Goal: Task Accomplishment & Management: Use online tool/utility

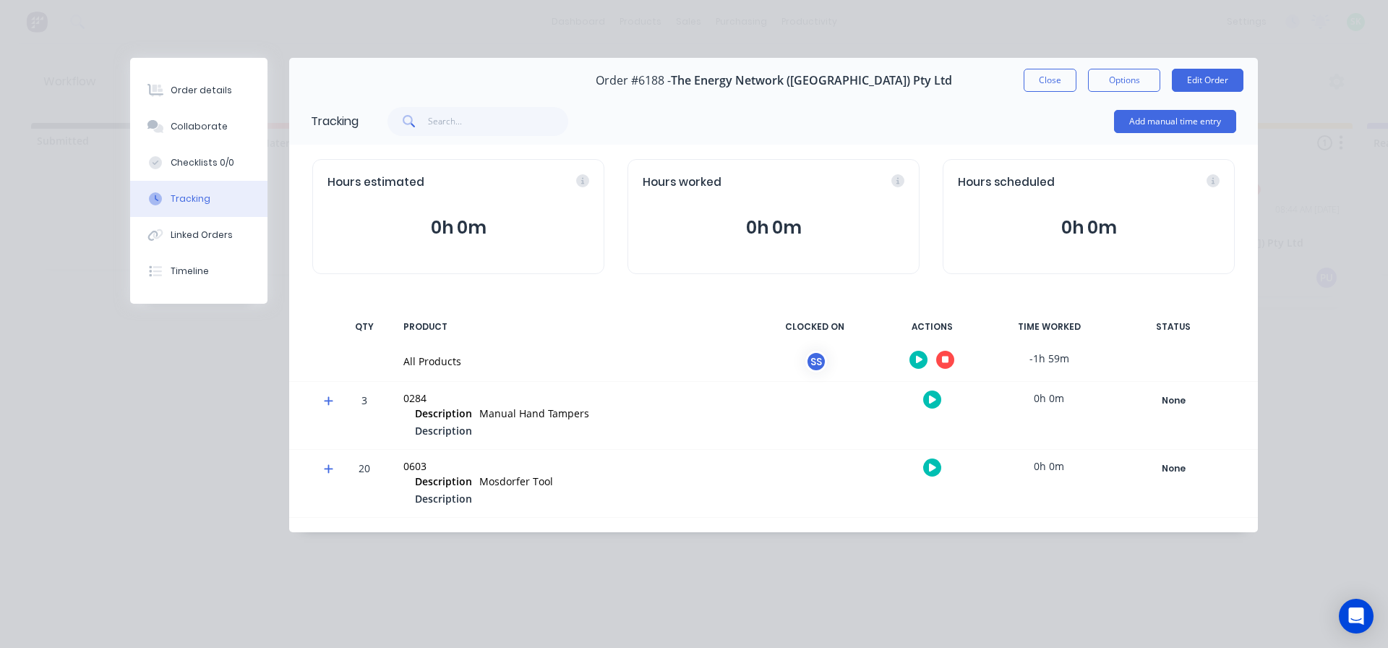
scroll to position [0, 252]
click at [212, 126] on div "Collaborate" at bounding box center [199, 126] width 57 height 13
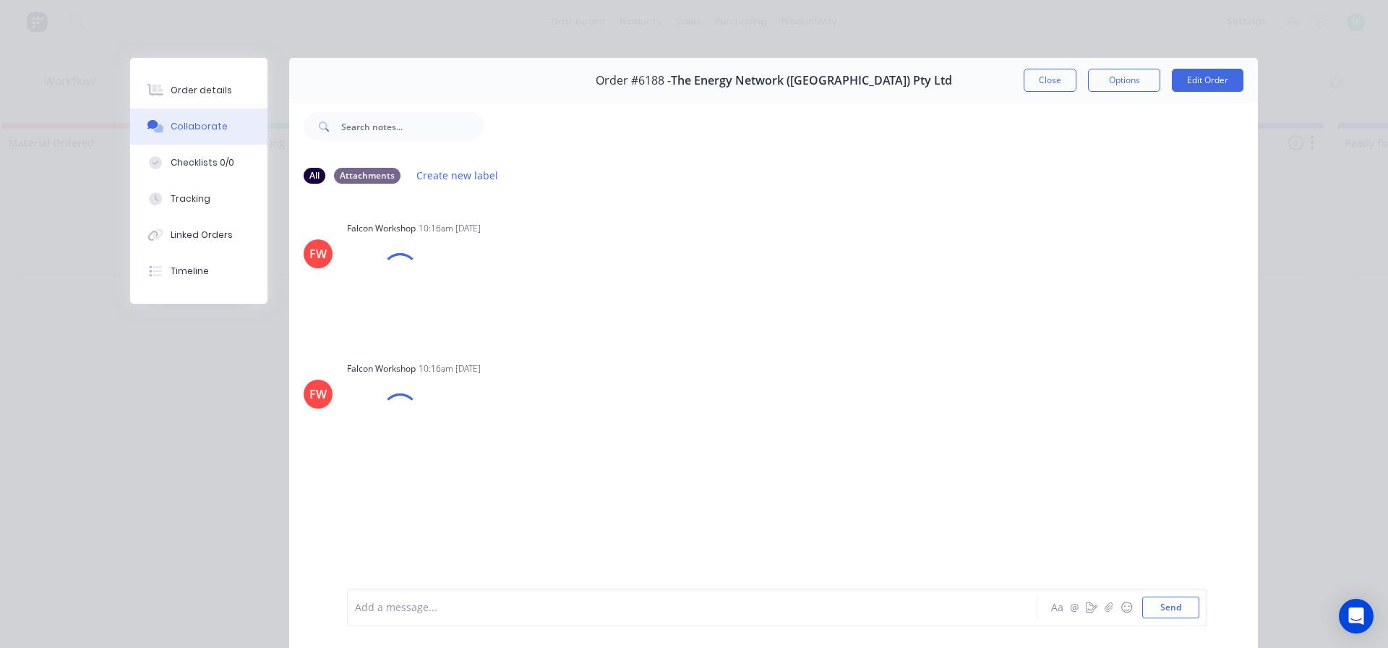
click at [420, 610] on div at bounding box center [672, 607] width 633 height 15
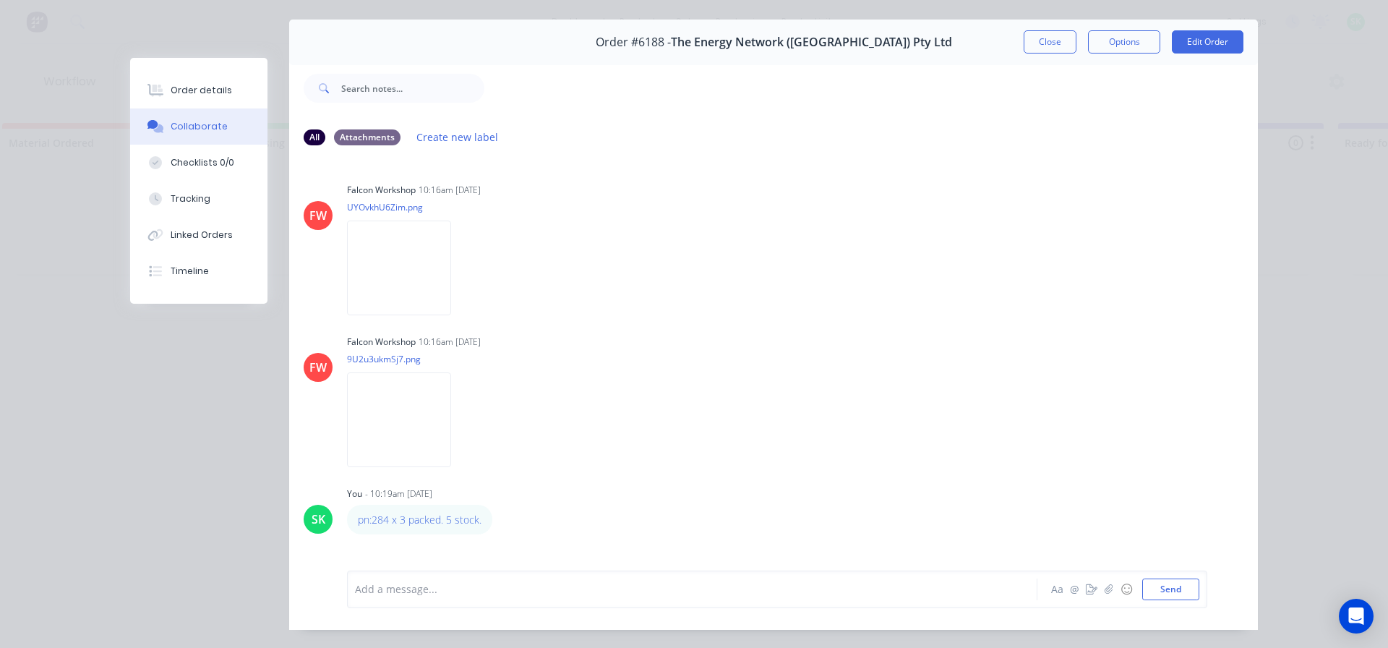
scroll to position [72, 0]
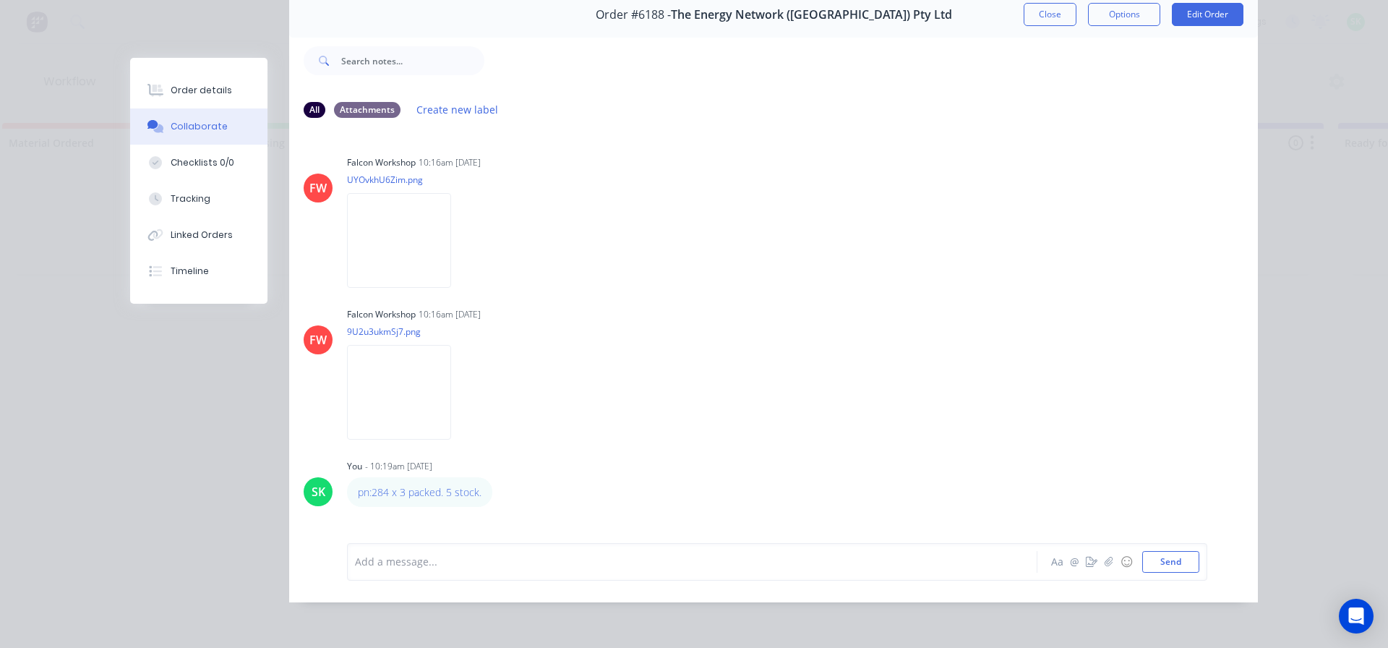
click at [204, 117] on button "Collaborate" at bounding box center [198, 126] width 137 height 36
click at [200, 160] on div "Checklists 0/0" at bounding box center [203, 162] width 64 height 13
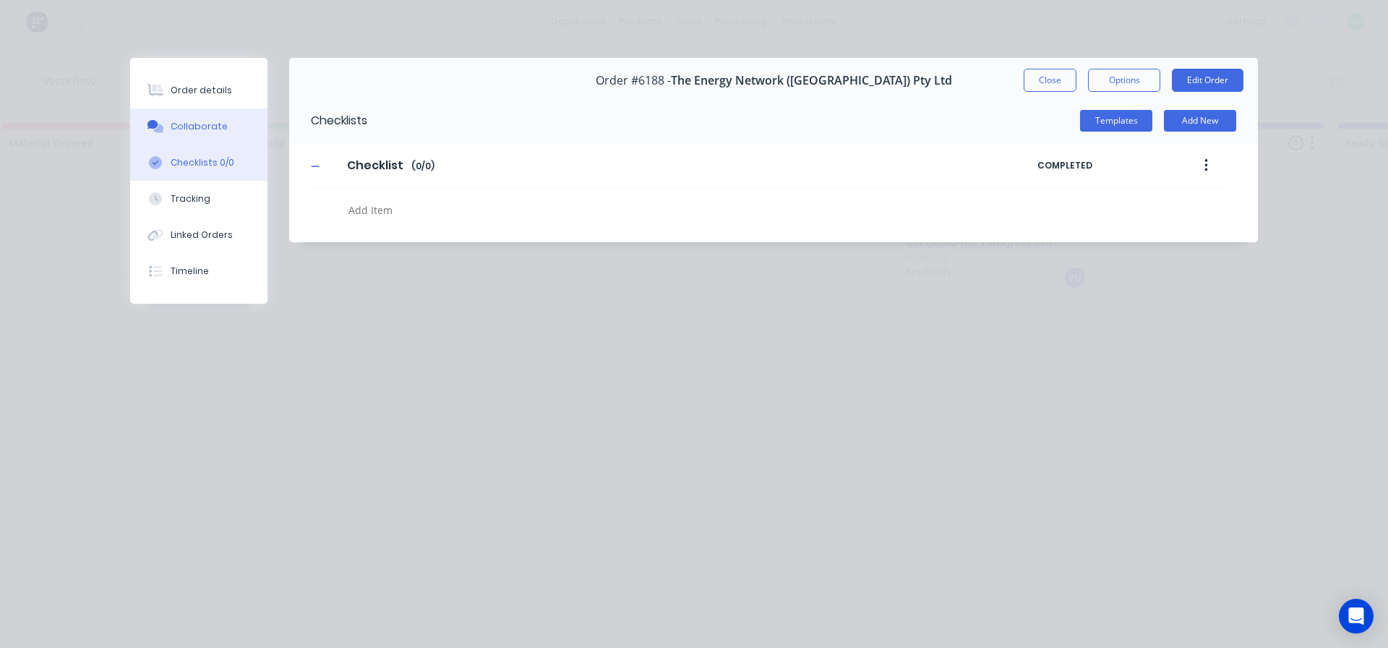
click at [202, 115] on button "Collaborate" at bounding box center [198, 126] width 137 height 36
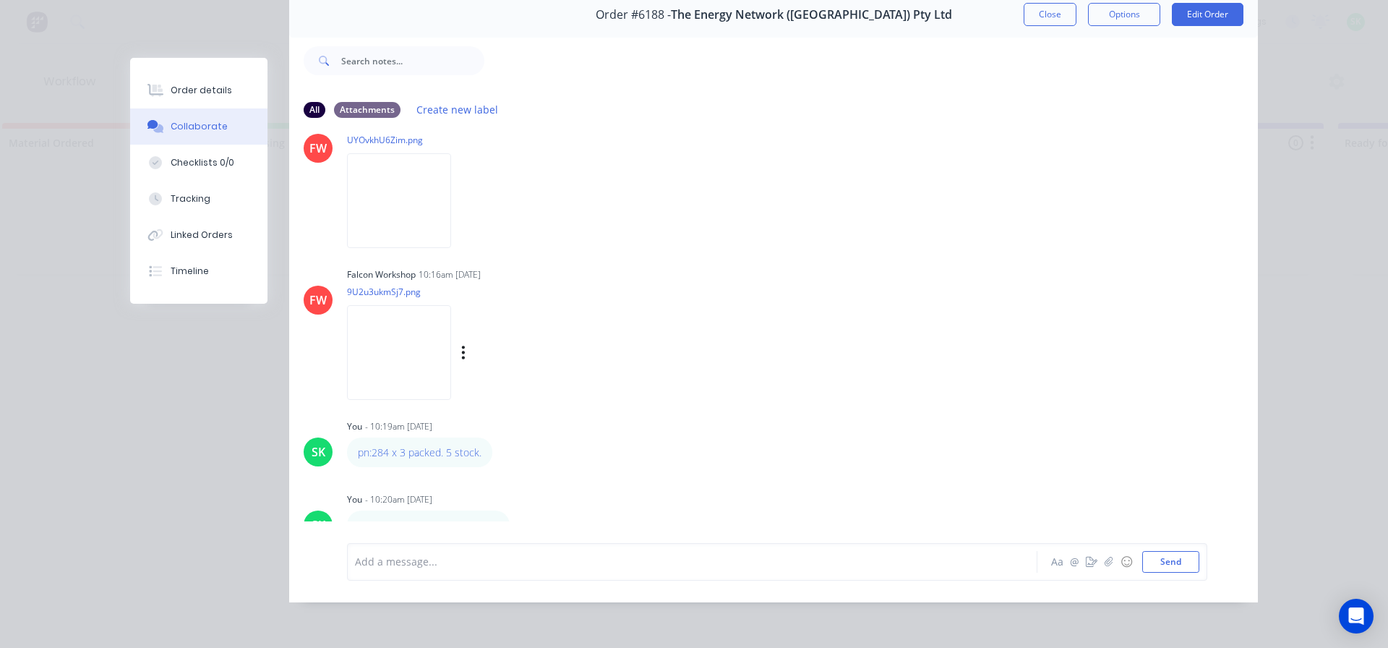
scroll to position [48, 0]
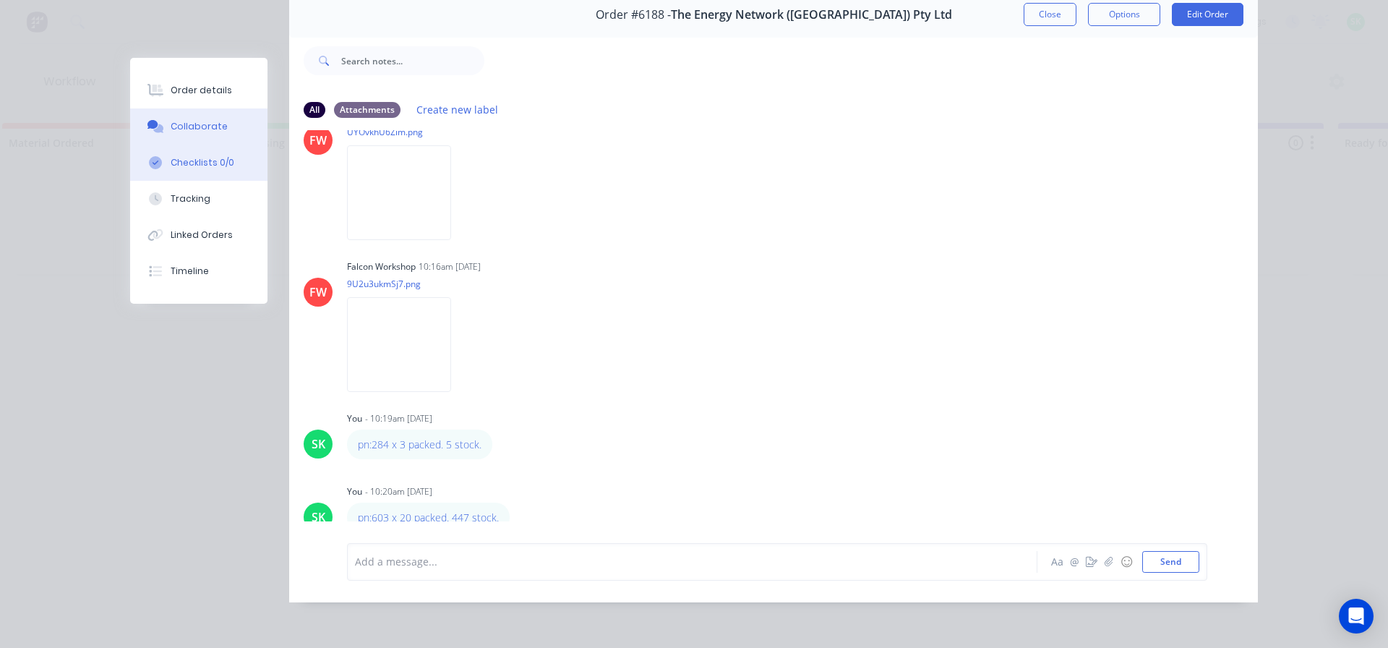
click at [201, 167] on div "Checklists 0/0" at bounding box center [203, 162] width 64 height 13
type textarea "x"
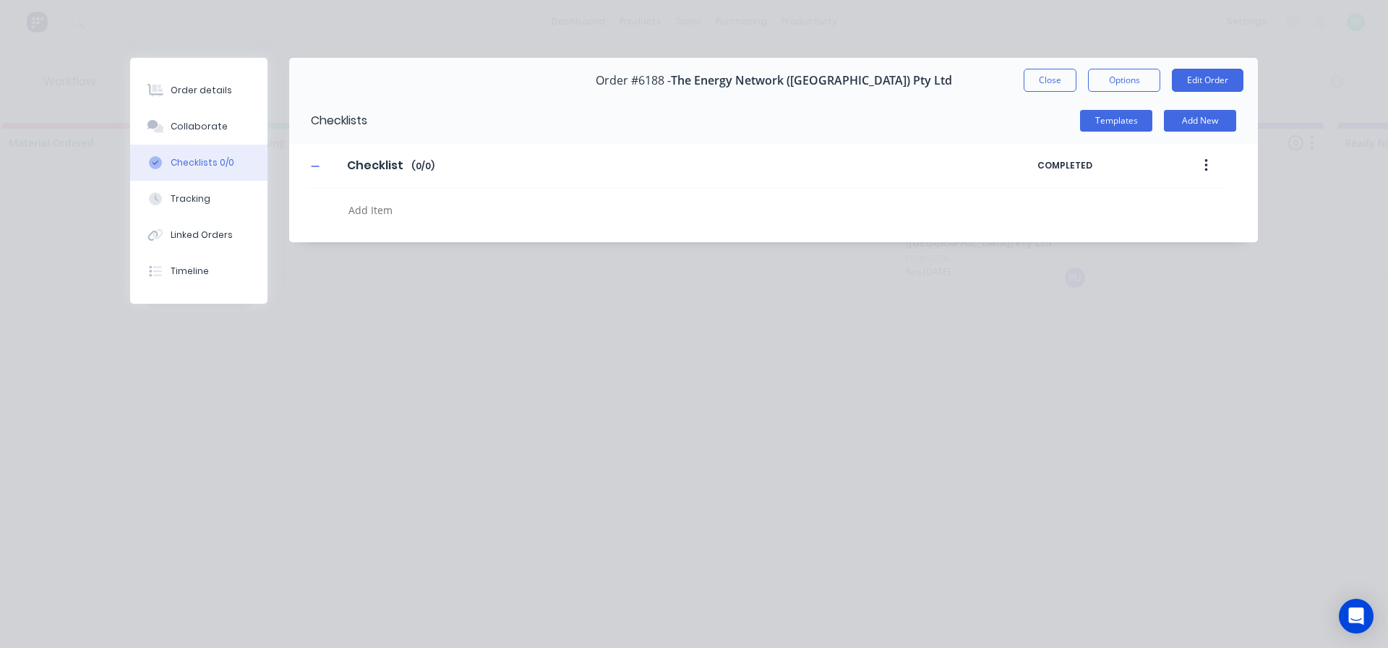
scroll to position [0, 0]
click at [201, 200] on div "Tracking" at bounding box center [191, 198] width 40 height 13
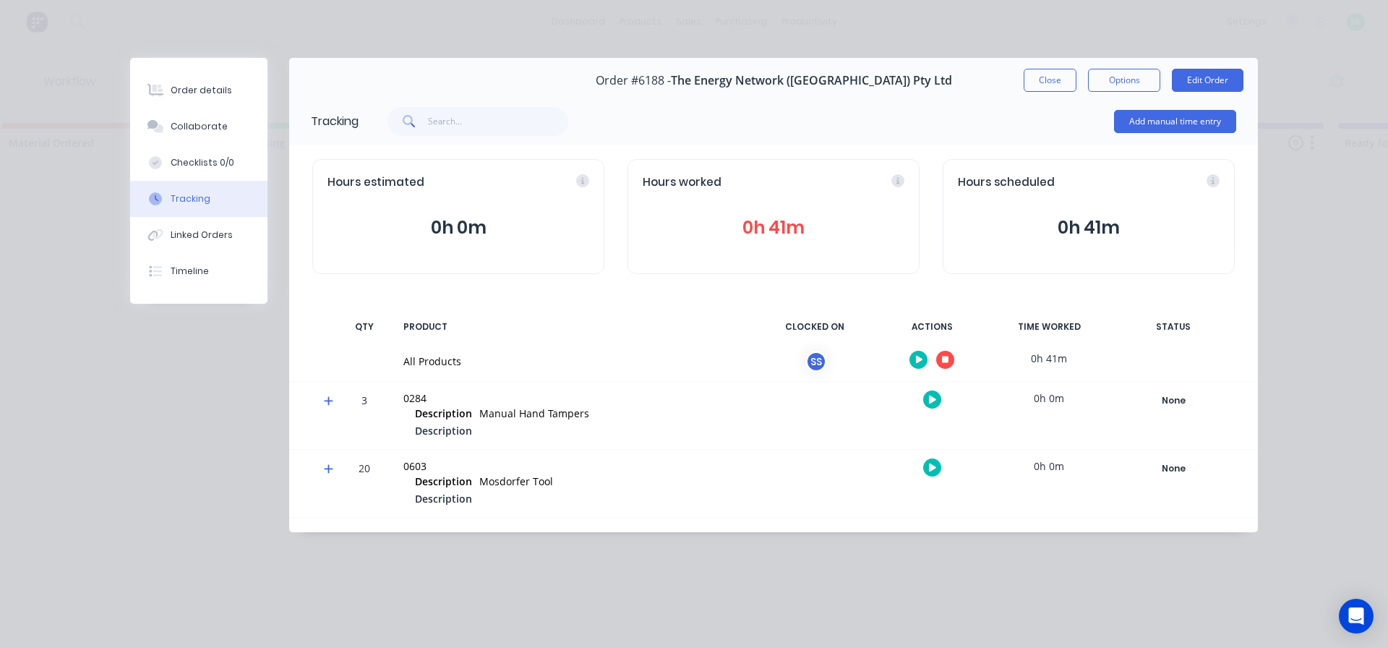
click at [949, 364] on button "button" at bounding box center [946, 360] width 18 height 18
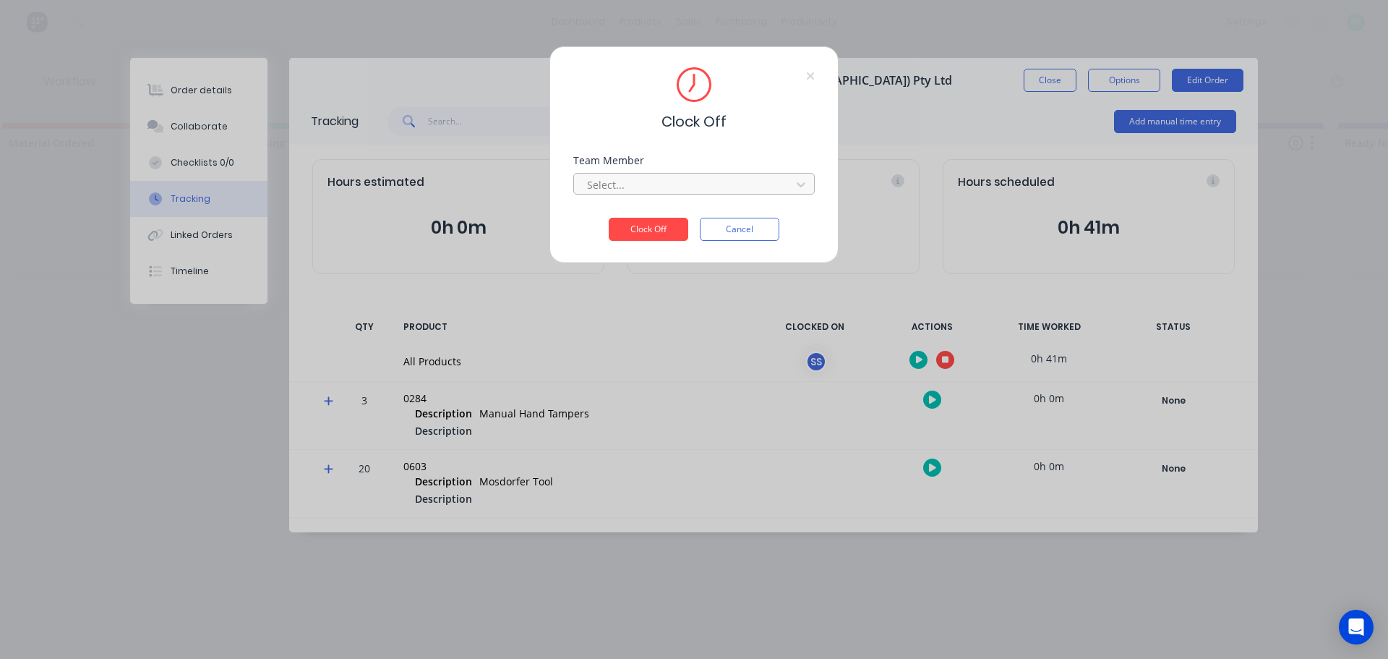
click at [700, 177] on div at bounding box center [685, 185] width 198 height 18
click at [423, 214] on div "[PERSON_NAME]" at bounding box center [443, 216] width 242 height 27
click at [645, 226] on button "Clock Off" at bounding box center [649, 229] width 80 height 23
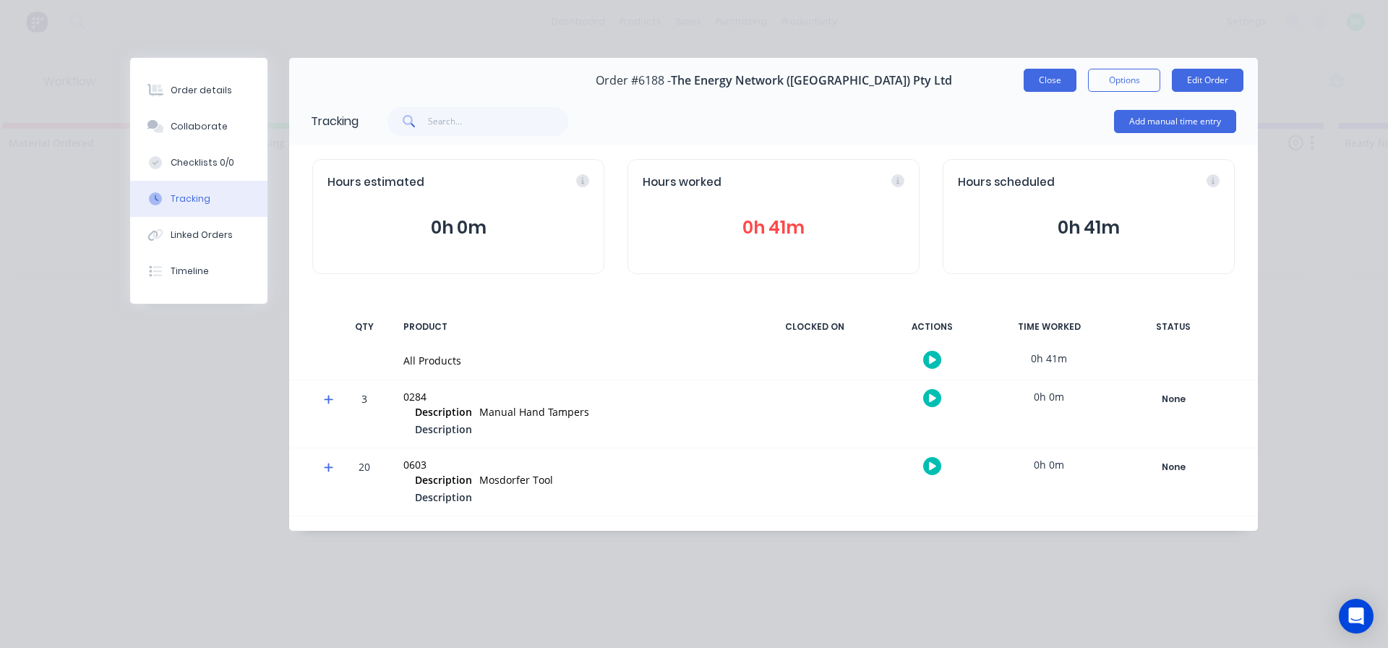
click at [1059, 81] on button "Close" at bounding box center [1050, 80] width 53 height 23
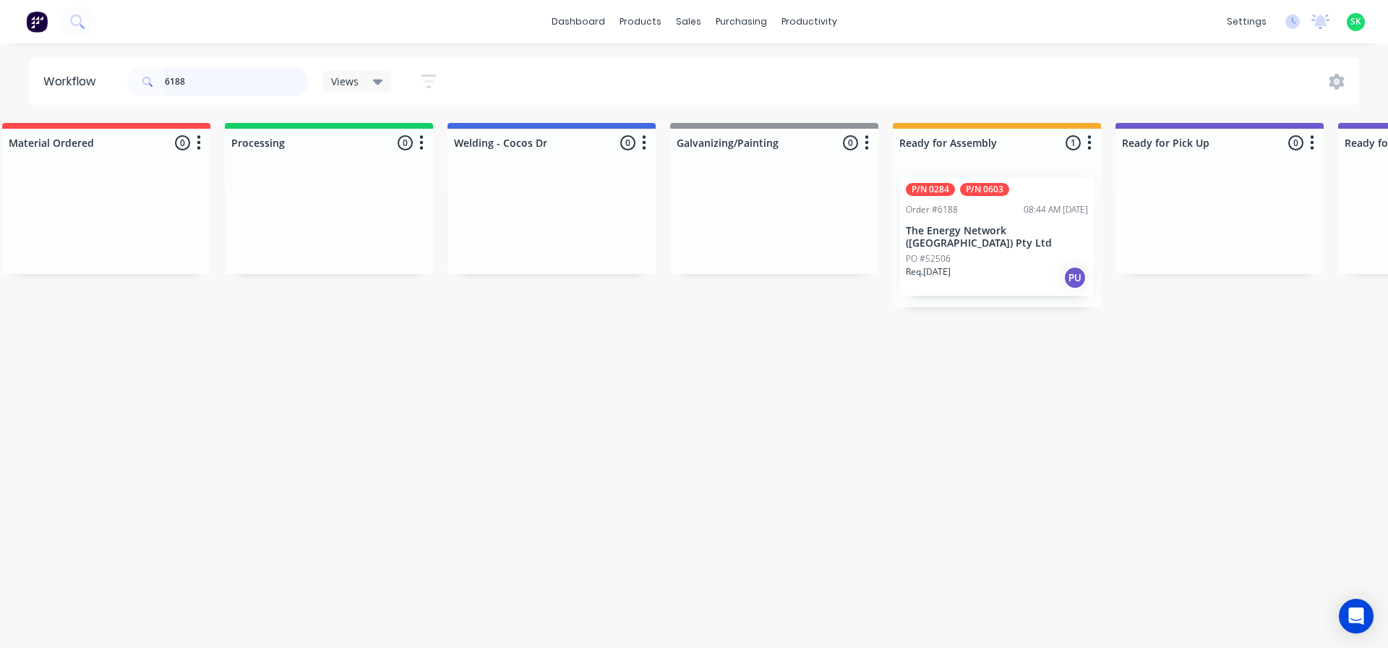
drag, startPoint x: 215, startPoint y: 74, endPoint x: 89, endPoint y: 76, distance: 125.8
click at [93, 76] on header "Workflow 6188 Views Save new view None edit Assembly (Default) edit Fabrication…" at bounding box center [694, 81] width 1331 height 47
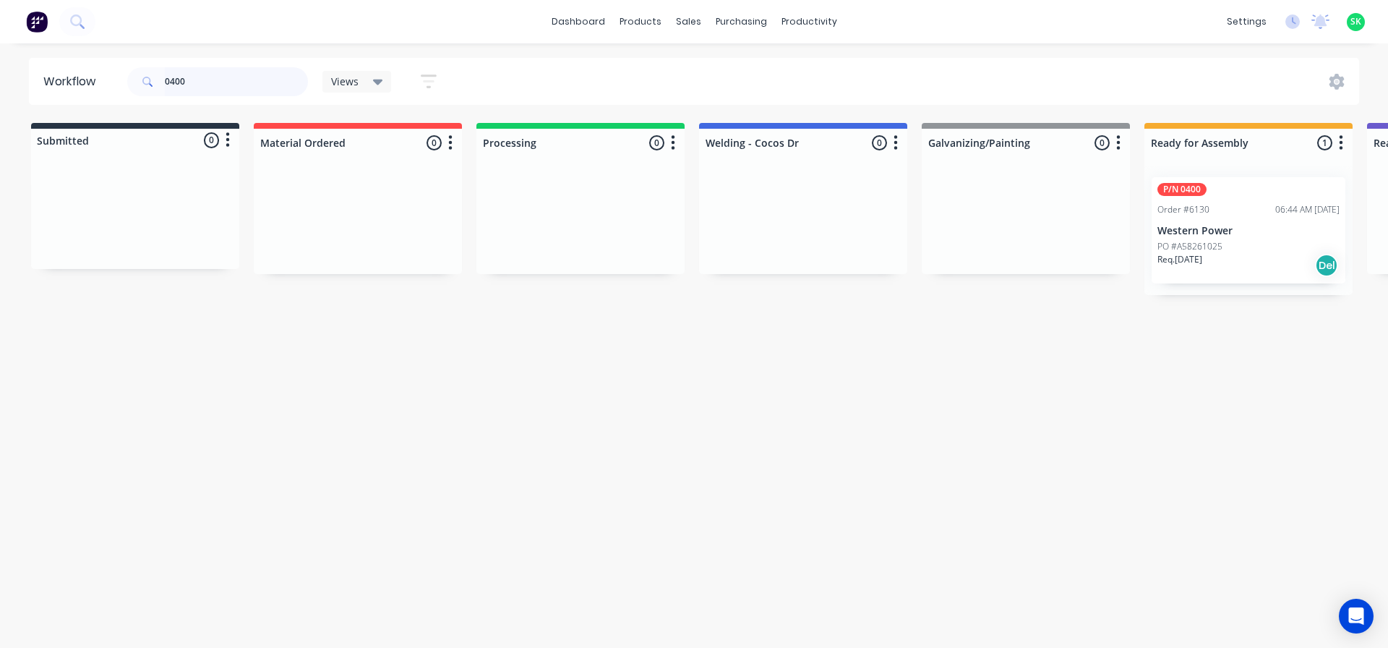
type input "0400"
click at [1243, 241] on div "PO #A58261025" at bounding box center [1249, 246] width 182 height 13
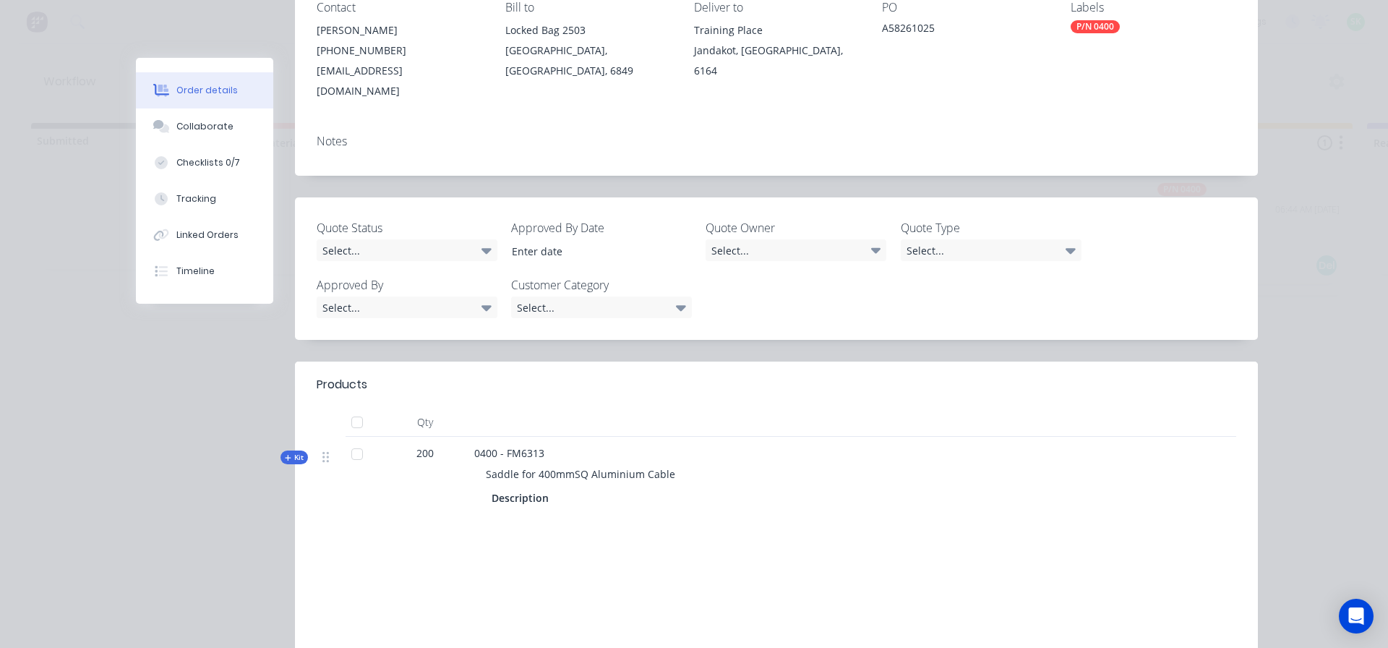
scroll to position [289, 0]
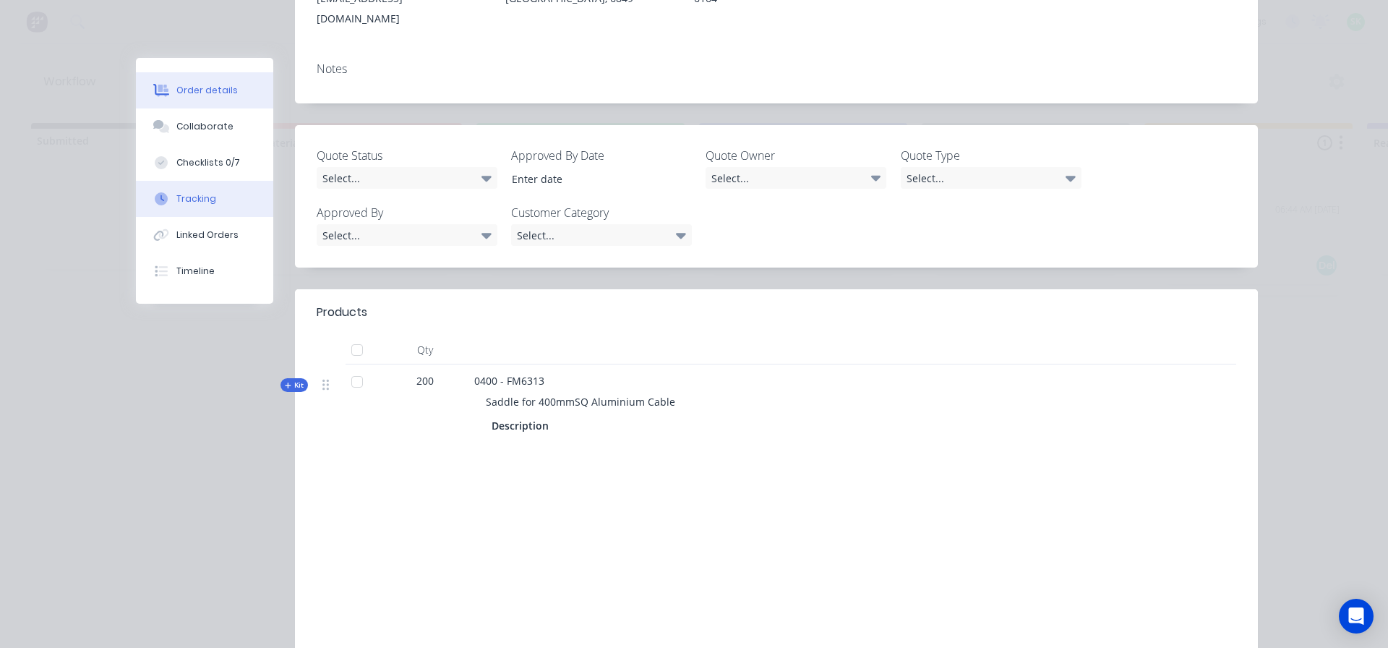
click at [189, 195] on div "Tracking" at bounding box center [196, 198] width 40 height 13
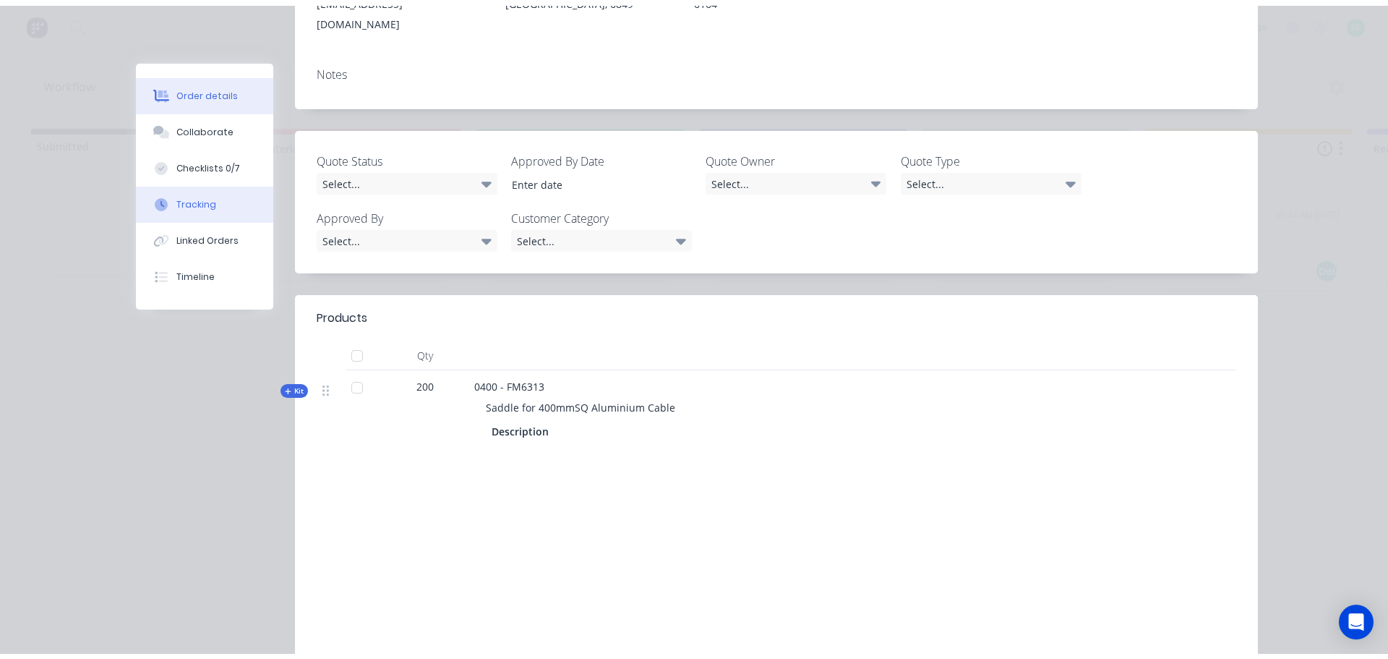
scroll to position [0, 0]
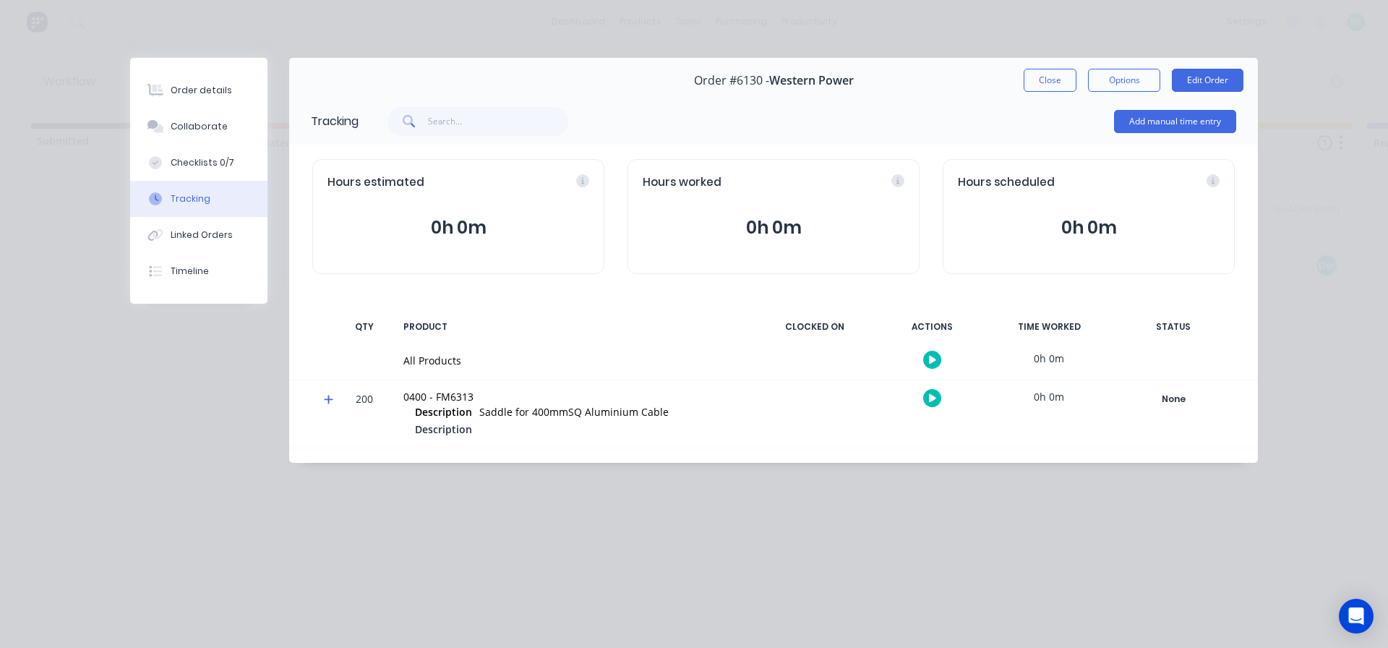
click at [930, 359] on icon "button" at bounding box center [932, 360] width 7 height 8
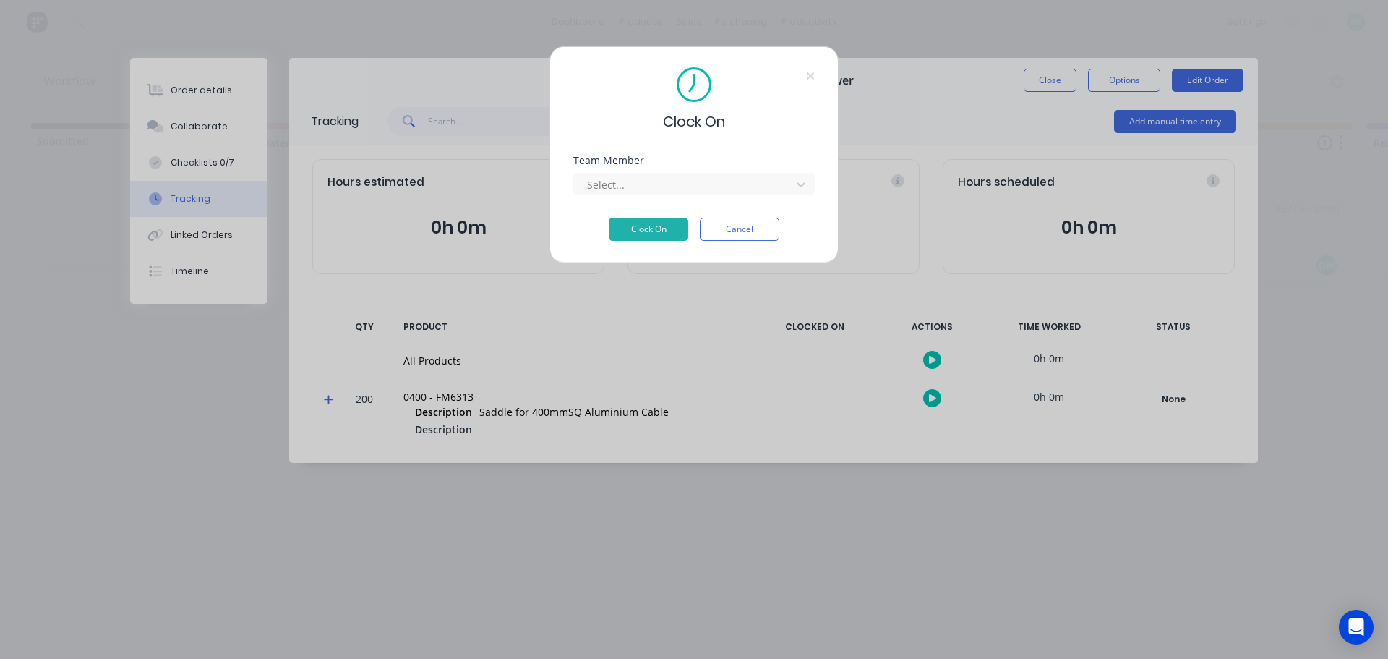
click at [687, 170] on div "Select..." at bounding box center [694, 181] width 242 height 25
click at [687, 177] on div at bounding box center [685, 185] width 198 height 18
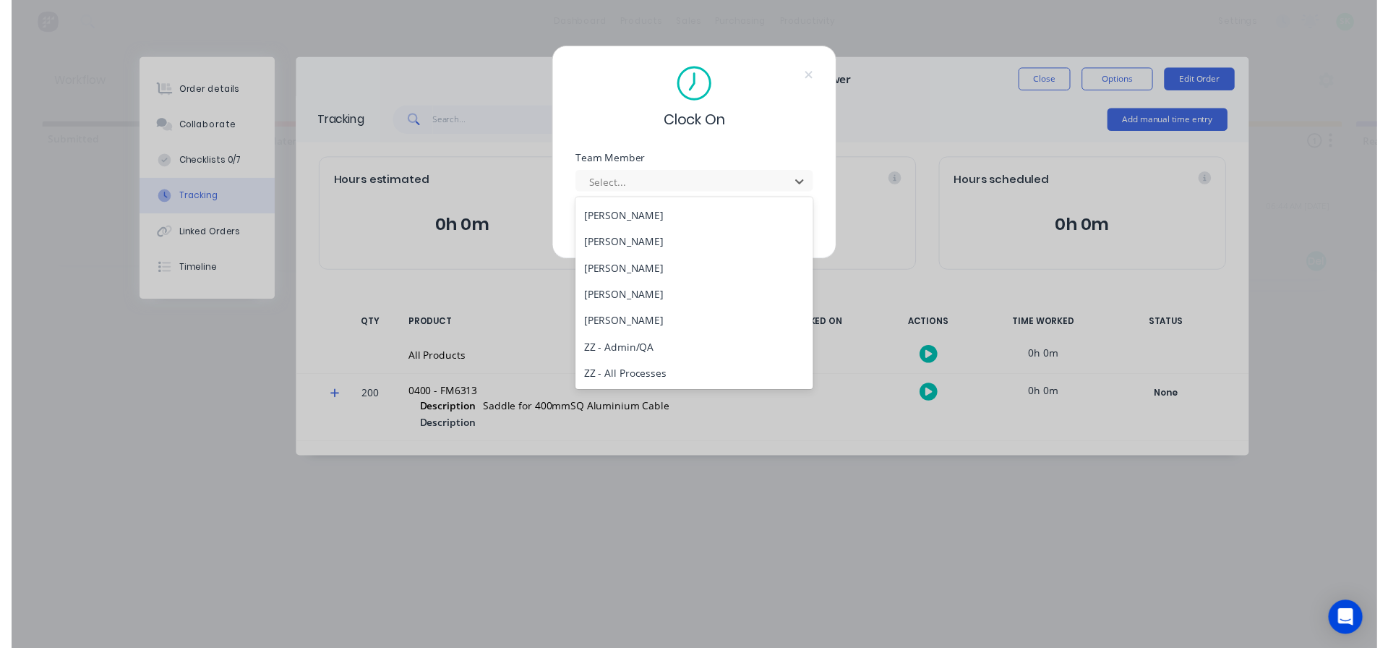
scroll to position [607, 0]
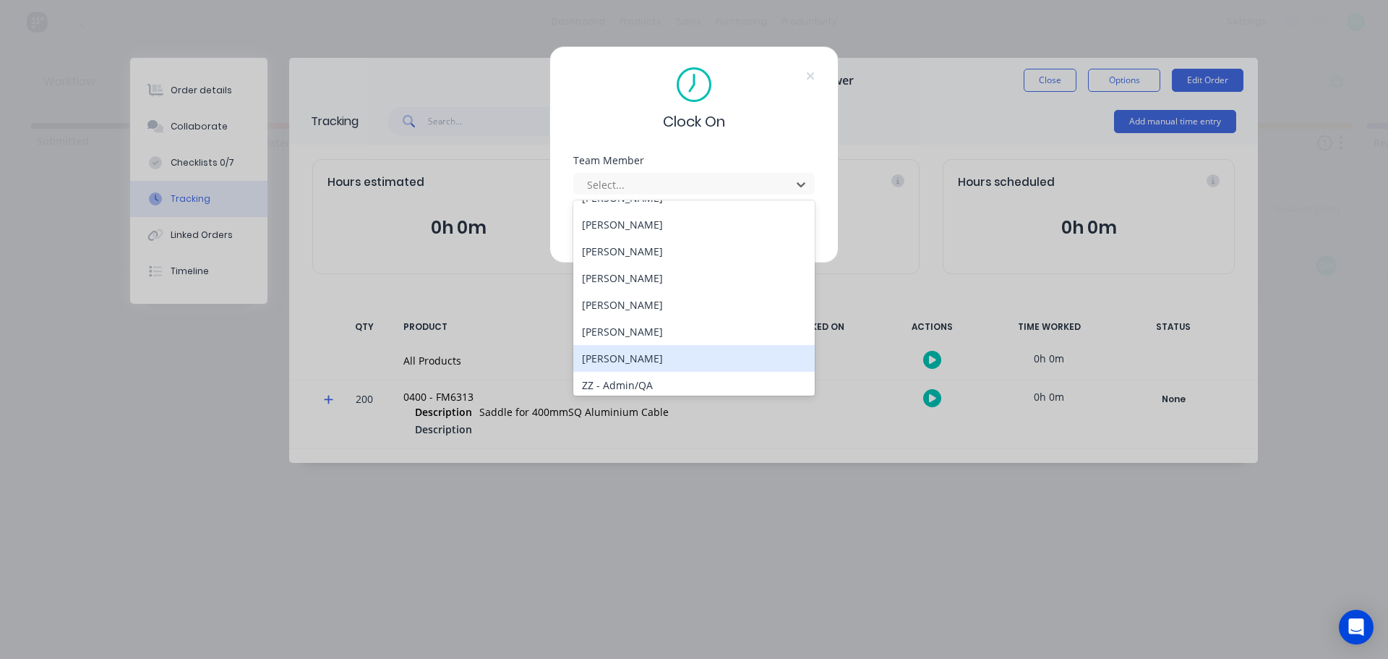
click at [636, 353] on div "[PERSON_NAME]" at bounding box center [694, 358] width 242 height 27
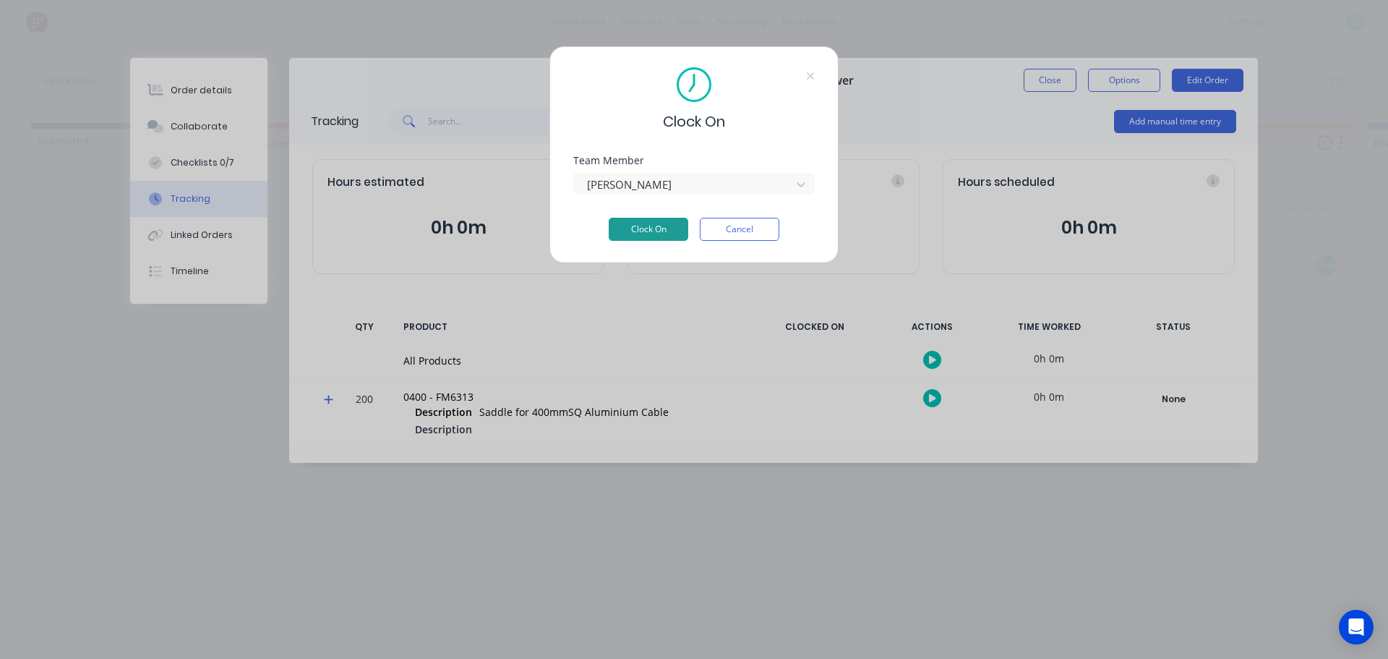
click at [649, 227] on button "Clock On" at bounding box center [649, 229] width 80 height 23
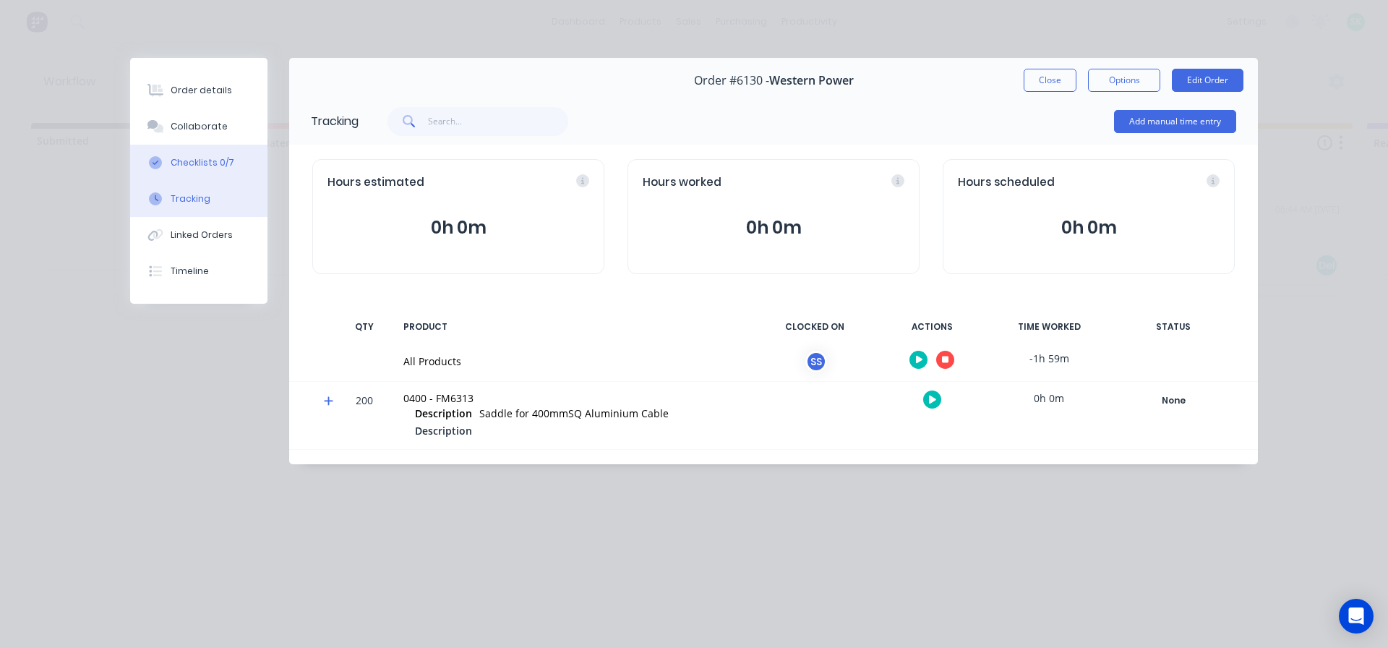
click at [204, 160] on div "Checklists 0/7" at bounding box center [203, 162] width 64 height 13
type textarea "x"
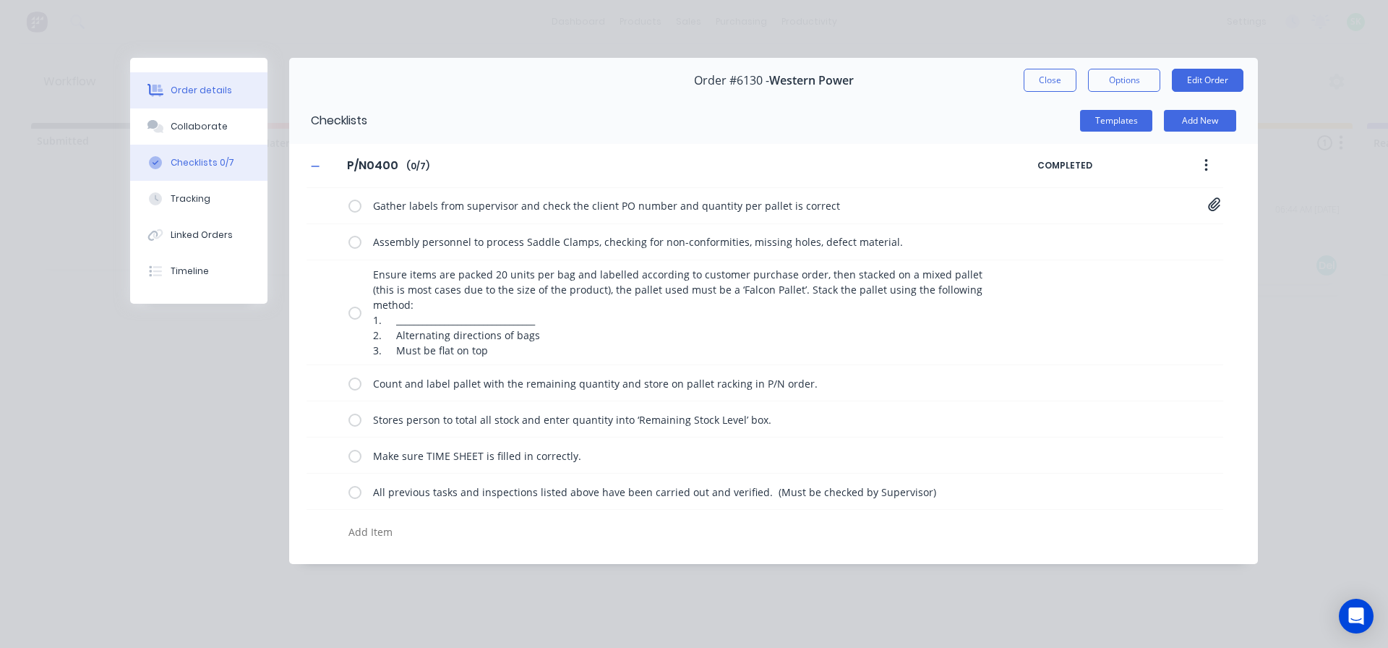
click at [181, 92] on div "Order details" at bounding box center [201, 90] width 61 height 13
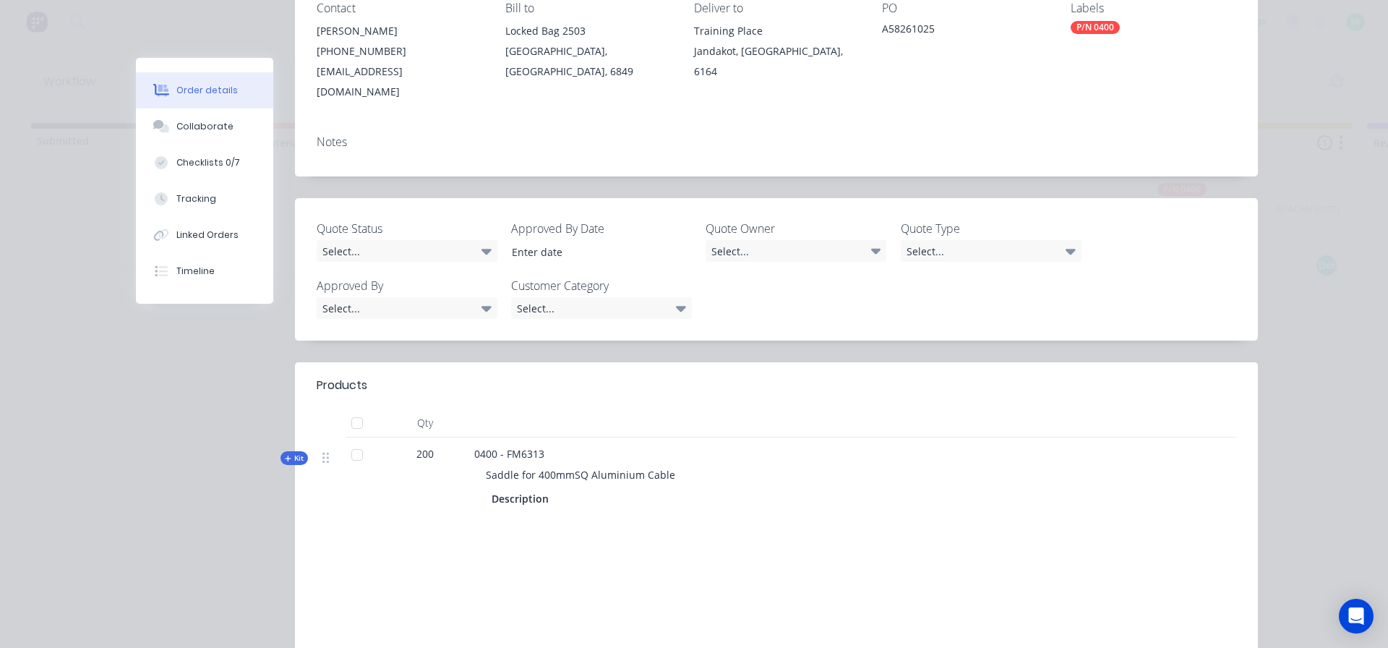
scroll to position [217, 0]
